Goal: Task Accomplishment & Management: Use online tool/utility

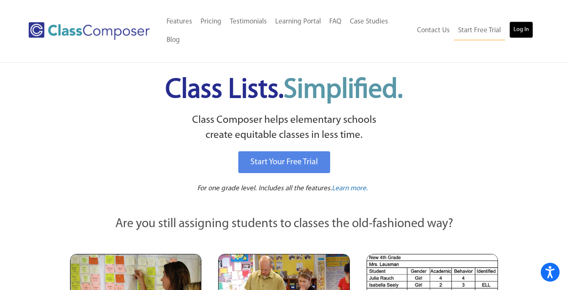
click at [519, 32] on link "Log In" at bounding box center [521, 29] width 24 height 17
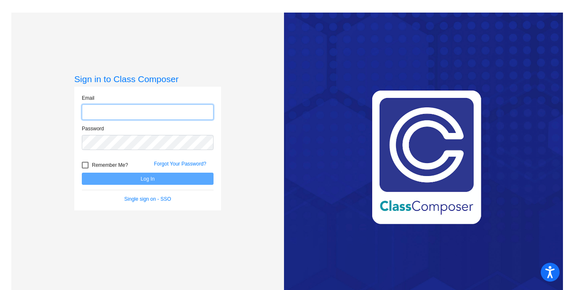
type input "[PERSON_NAME][EMAIL_ADDRESS][PERSON_NAME][DOMAIN_NAME]"
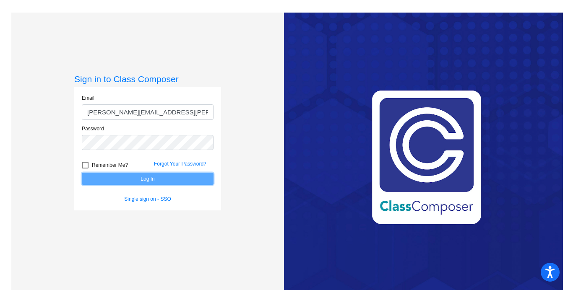
click at [160, 183] on button "Log In" at bounding box center [148, 179] width 132 height 12
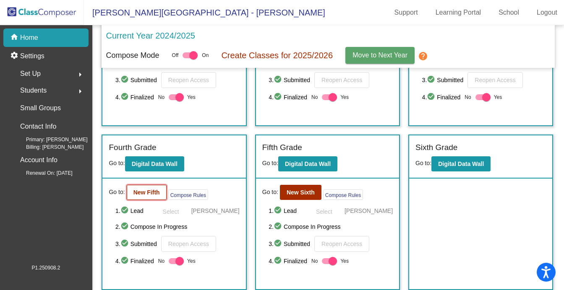
click at [149, 195] on b "New Fifth" at bounding box center [146, 192] width 26 height 7
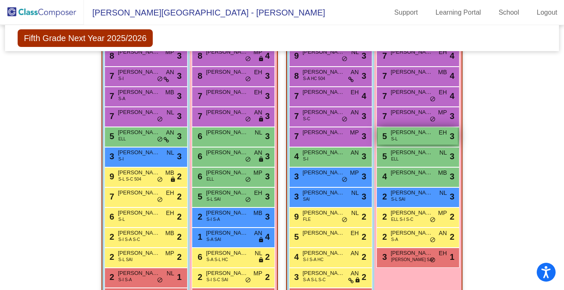
scroll to position [269, 0]
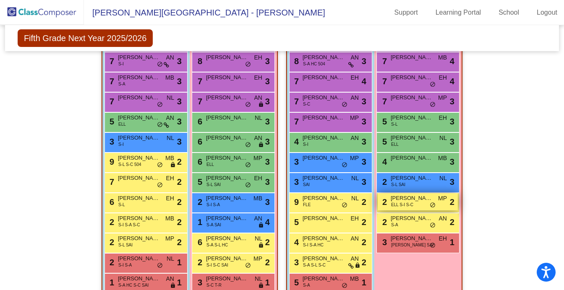
click at [396, 204] on span "ELL S-I S-C" at bounding box center [402, 205] width 22 height 6
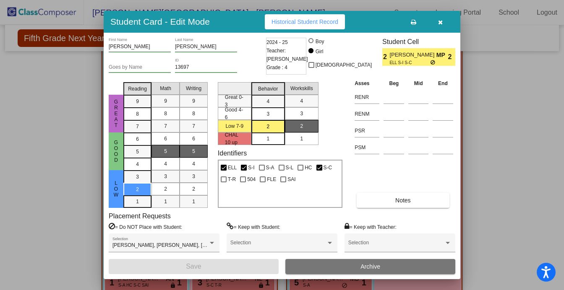
click at [441, 21] on icon "button" at bounding box center [440, 22] width 5 height 6
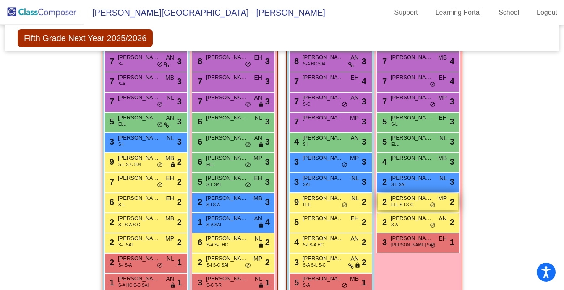
click at [402, 201] on span "Diana Gonzalez Sanchez" at bounding box center [412, 198] width 42 height 8
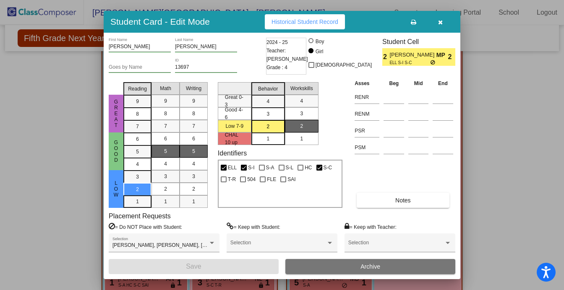
click at [440, 21] on icon "button" at bounding box center [440, 22] width 5 height 6
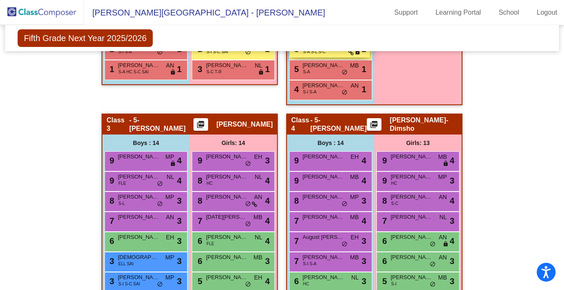
scroll to position [639, 0]
